Goal: Task Accomplishment & Management: Use online tool/utility

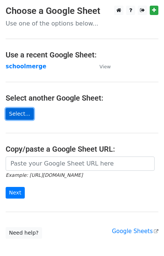
click at [9, 113] on link "Select..." at bounding box center [20, 114] width 28 height 12
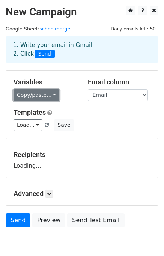
click at [49, 93] on link "Copy/paste..." at bounding box center [37, 95] width 46 height 12
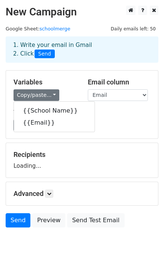
click at [49, 93] on link "Copy/paste..." at bounding box center [37, 95] width 46 height 12
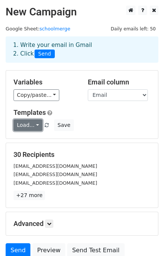
click at [30, 127] on link "Load..." at bounding box center [28, 125] width 29 height 12
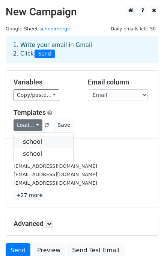
click at [34, 139] on link "school" at bounding box center [43, 142] width 59 height 12
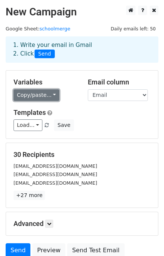
click at [29, 94] on link "Copy/paste..." at bounding box center [37, 95] width 46 height 12
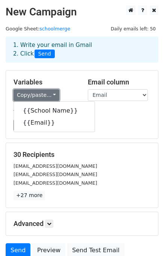
click at [29, 94] on link "Copy/paste..." at bounding box center [37, 95] width 46 height 12
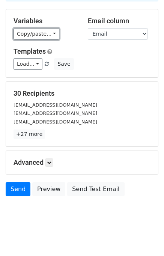
scroll to position [65, 0]
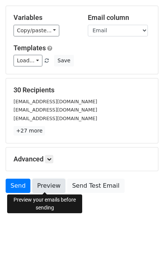
click at [53, 184] on link "Preview" at bounding box center [48, 186] width 33 height 14
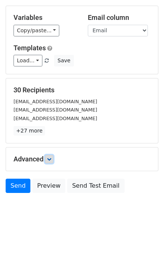
click at [47, 157] on link at bounding box center [49, 159] width 8 height 8
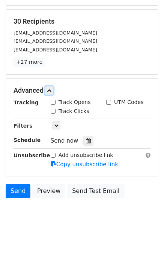
scroll to position [137, 0]
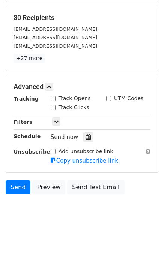
click at [60, 99] on label "Track Opens" at bounding box center [75, 99] width 32 height 8
click at [56, 99] on input "Track Opens" at bounding box center [53, 98] width 5 height 5
checkbox input "true"
drag, startPoint x: 60, startPoint y: 104, endPoint x: 105, endPoint y: 107, distance: 45.2
click at [61, 104] on label "Track Clicks" at bounding box center [74, 108] width 31 height 8
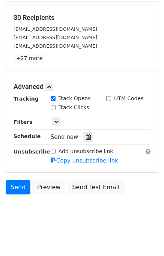
click at [56, 105] on input "Track Clicks" at bounding box center [53, 107] width 5 height 5
checkbox input "true"
click at [117, 97] on label "UTM Codes" at bounding box center [128, 99] width 29 height 8
click at [111, 97] on input "UTM Codes" at bounding box center [108, 98] width 5 height 5
click at [108, 98] on input "UTM Codes" at bounding box center [108, 98] width 5 height 5
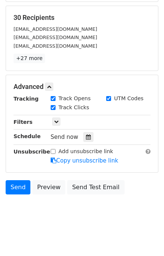
checkbox input "false"
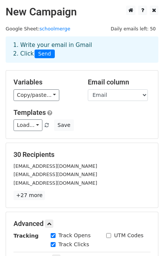
scroll to position [137, 0]
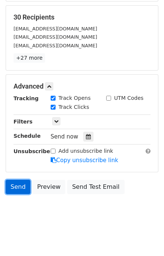
click at [20, 188] on link "Send" at bounding box center [18, 187] width 25 height 14
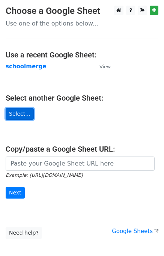
click at [18, 112] on link "Select..." at bounding box center [20, 114] width 28 height 12
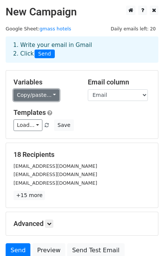
click at [45, 96] on link "Copy/paste..." at bounding box center [37, 95] width 46 height 12
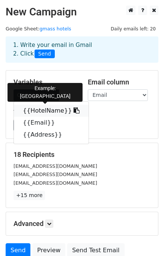
click at [44, 109] on link "{{HotelName}}" at bounding box center [51, 111] width 75 height 12
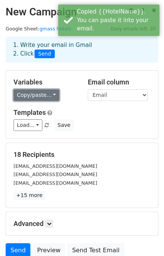
click at [39, 94] on link "Copy/paste..." at bounding box center [37, 95] width 46 height 12
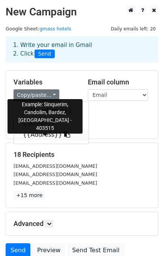
click at [64, 134] on icon at bounding box center [67, 134] width 6 height 6
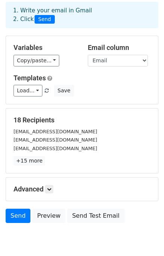
scroll to position [65, 0]
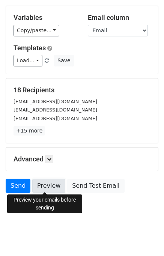
click at [50, 187] on link "Preview" at bounding box center [48, 186] width 33 height 14
click at [41, 181] on link "Preview" at bounding box center [48, 186] width 33 height 14
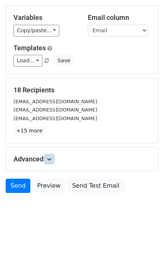
click at [47, 160] on link at bounding box center [49, 159] width 8 height 8
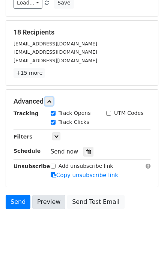
scroll to position [137, 0]
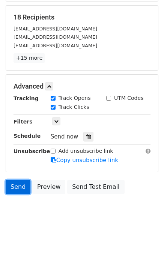
click at [17, 187] on link "Send" at bounding box center [18, 187] width 25 height 14
